Goal: Transaction & Acquisition: Purchase product/service

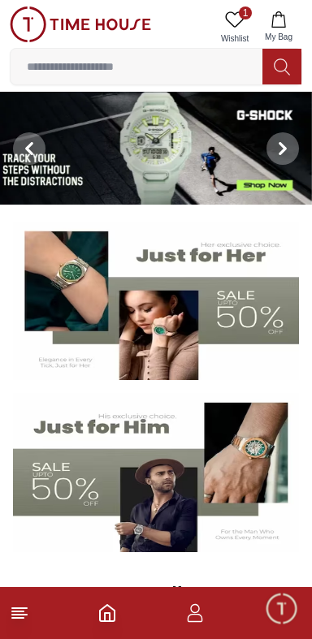
click at [54, 71] on input at bounding box center [137, 66] width 252 height 32
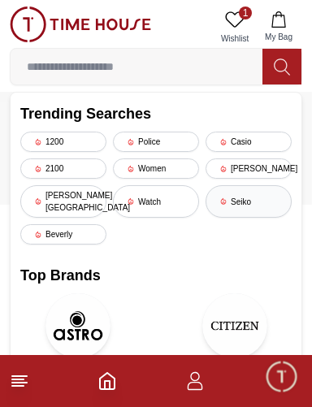
click at [249, 195] on div "Seiko" at bounding box center [248, 201] width 86 height 32
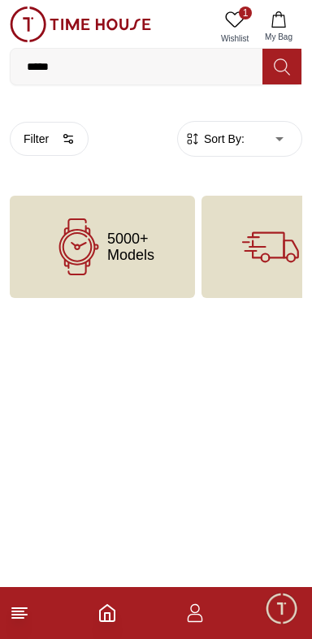
click at [130, 64] on input "*****" at bounding box center [137, 66] width 252 height 32
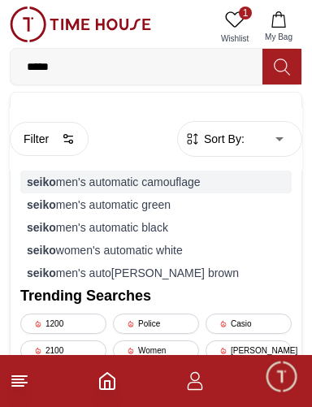
click at [192, 180] on div "seiko men's automatic camouflage" at bounding box center [155, 181] width 271 height 23
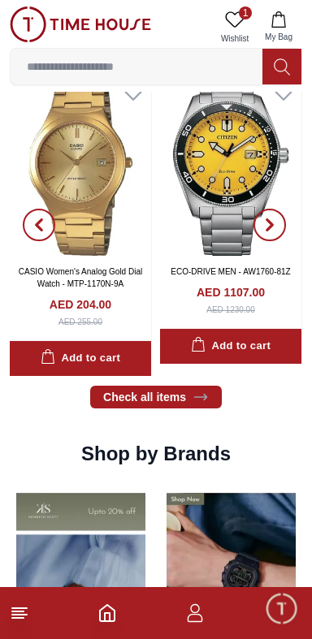
scroll to position [1108, 0]
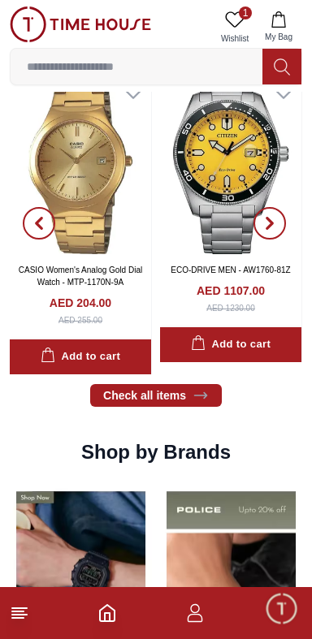
click at [237, 204] on img at bounding box center [230, 163] width 141 height 182
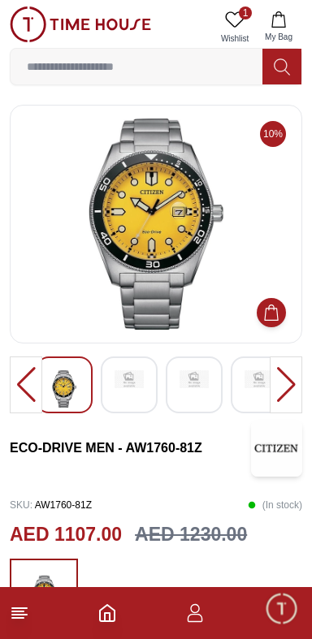
click at [188, 65] on input at bounding box center [137, 66] width 252 height 32
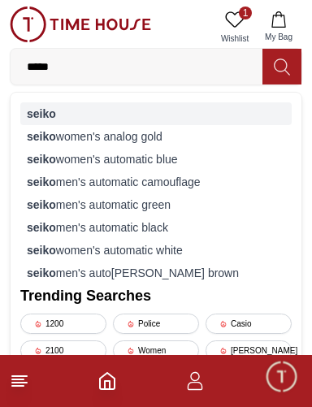
type input "*****"
click at [66, 105] on div "seiko" at bounding box center [155, 113] width 271 height 23
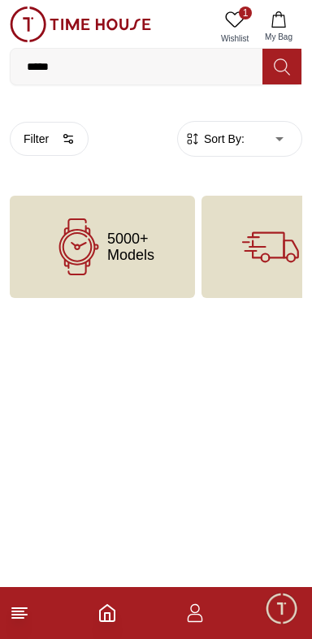
click at [237, 10] on icon at bounding box center [234, 19] width 19 height 19
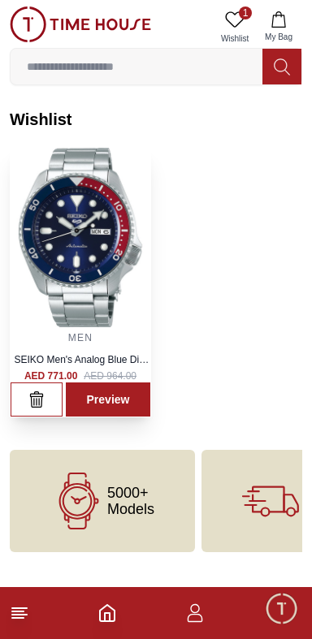
click at [37, 286] on img at bounding box center [81, 237] width 140 height 179
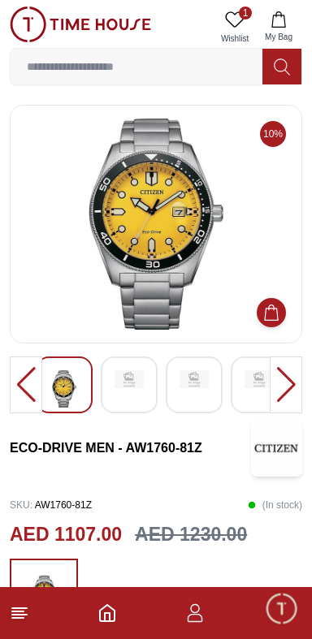
click at [19, 620] on icon at bounding box center [19, 612] width 19 height 19
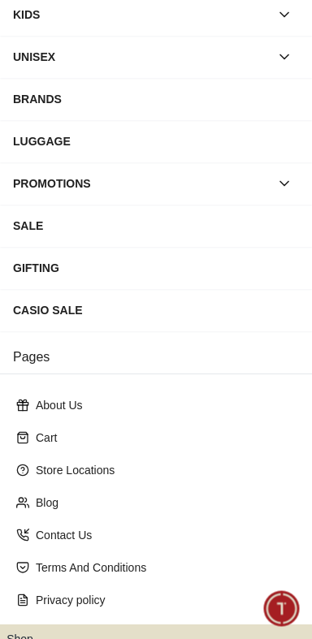
scroll to position [231, 0]
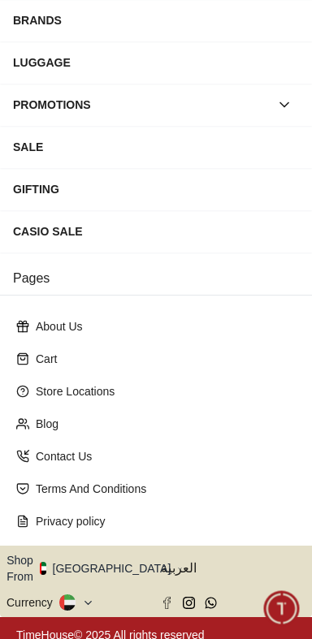
click at [105, 564] on button "Shop From [GEOGRAPHIC_DATA]" at bounding box center [94, 568] width 176 height 32
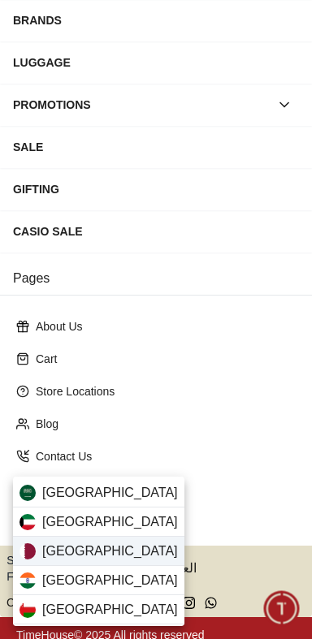
click at [101, 551] on div "[GEOGRAPHIC_DATA]" at bounding box center [98, 550] width 171 height 29
